Goal: Task Accomplishment & Management: Manage account settings

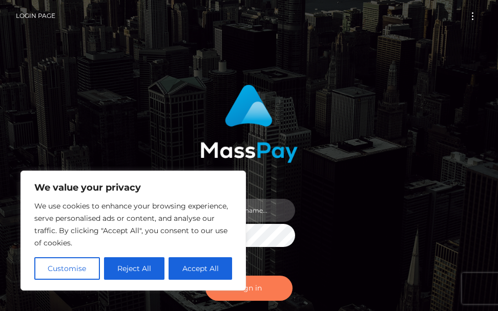
type input "[PERSON_NAME].cope2"
click at [242, 292] on button "Sign in" at bounding box center [248, 288] width 87 height 25
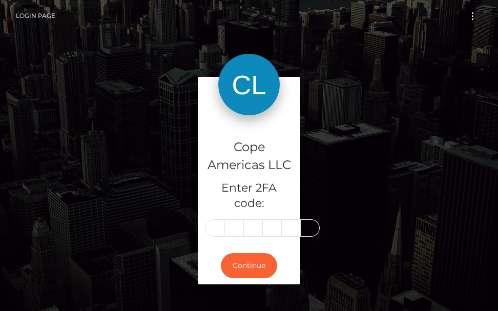
click at [213, 225] on input "text" at bounding box center [214, 227] width 19 height 17
type input "3"
type input "9"
type input "8"
type input "9"
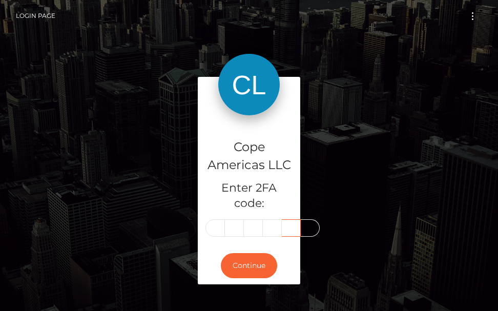
type input "9"
type input "0"
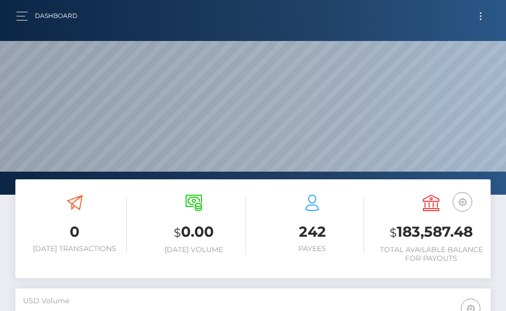
scroll to position [182, 230]
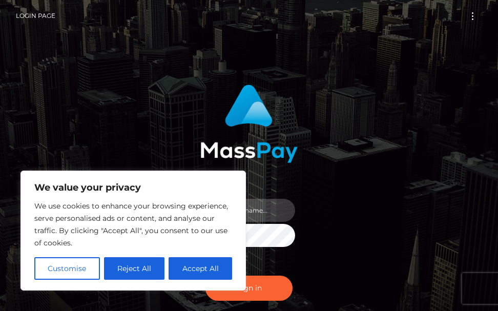
type input "terry.cope2"
click at [94, 120] on div "terry.cope2 Sign in" at bounding box center [249, 207] width 369 height 261
